Goal: Navigation & Orientation: Go to known website

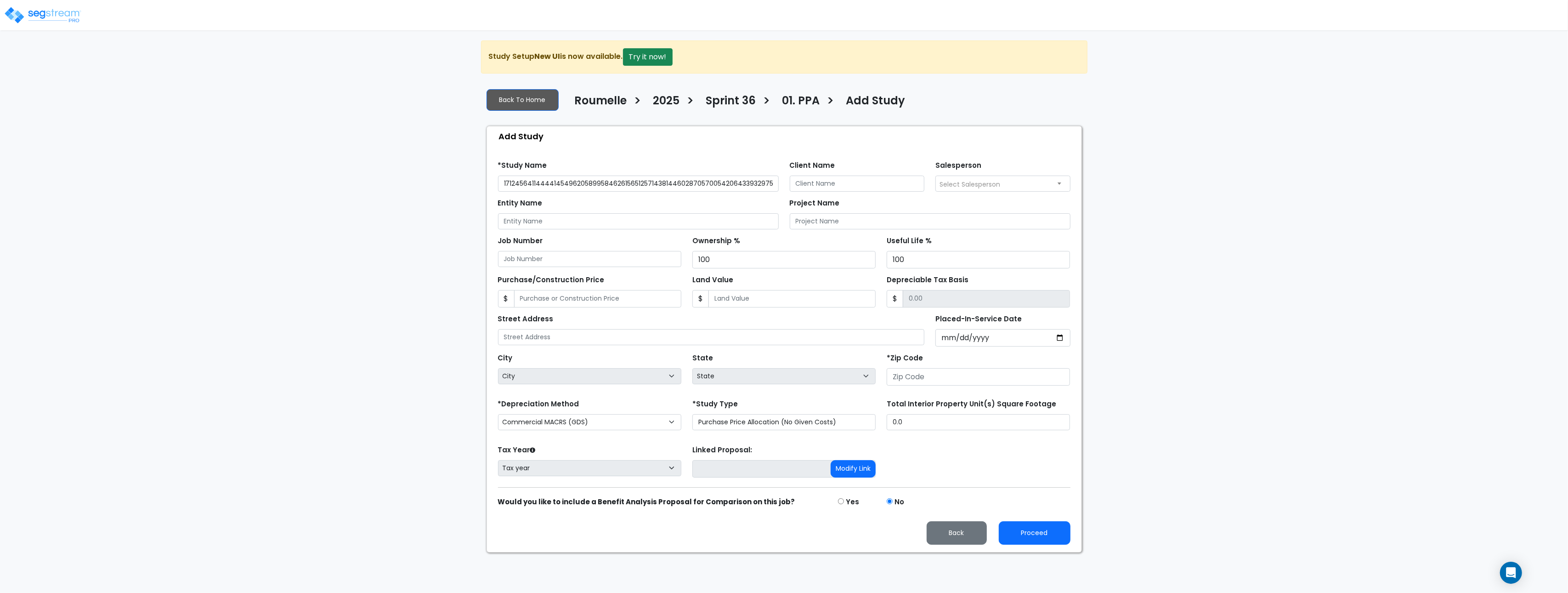
click at [70, 14] on img at bounding box center [43, 15] width 78 height 18
click at [70, 15] on img at bounding box center [43, 15] width 78 height 18
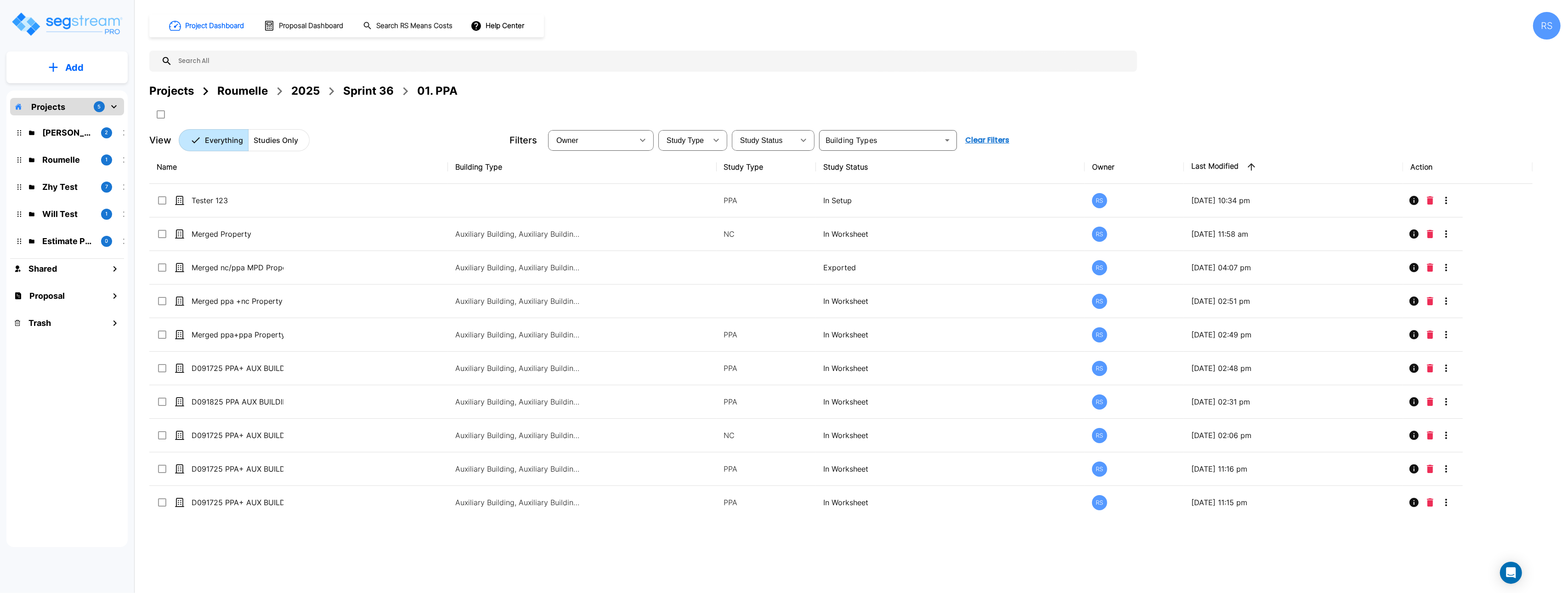
click at [1556, 29] on div "RS" at bounding box center [1547, 26] width 27 height 28
